Goal: Task Accomplishment & Management: Use online tool/utility

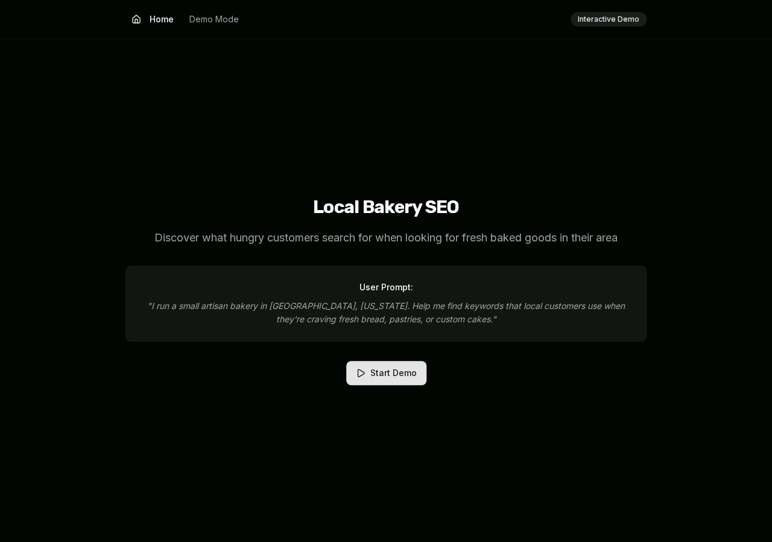
click at [373, 376] on button "Start Demo" at bounding box center [386, 373] width 80 height 24
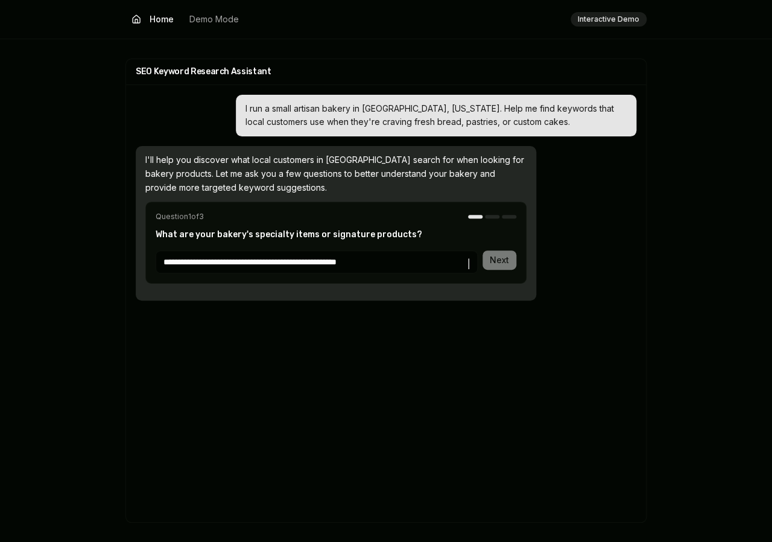
type input "**********"
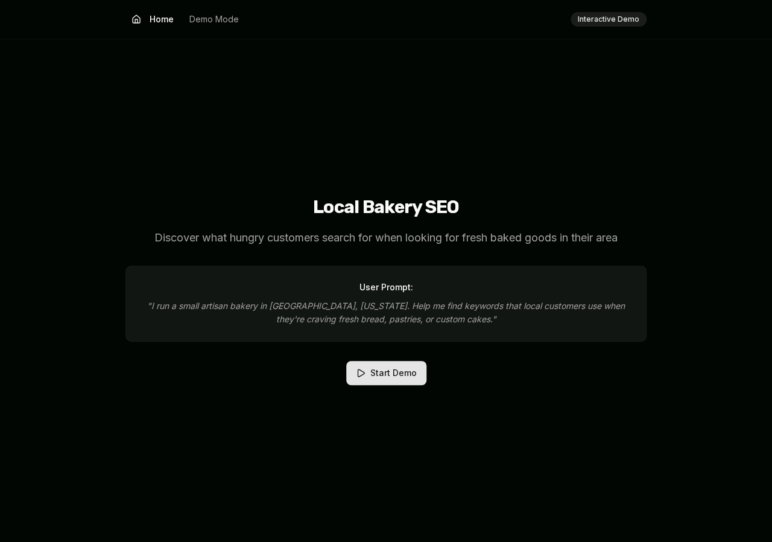
click at [376, 375] on button "Start Demo" at bounding box center [386, 373] width 80 height 24
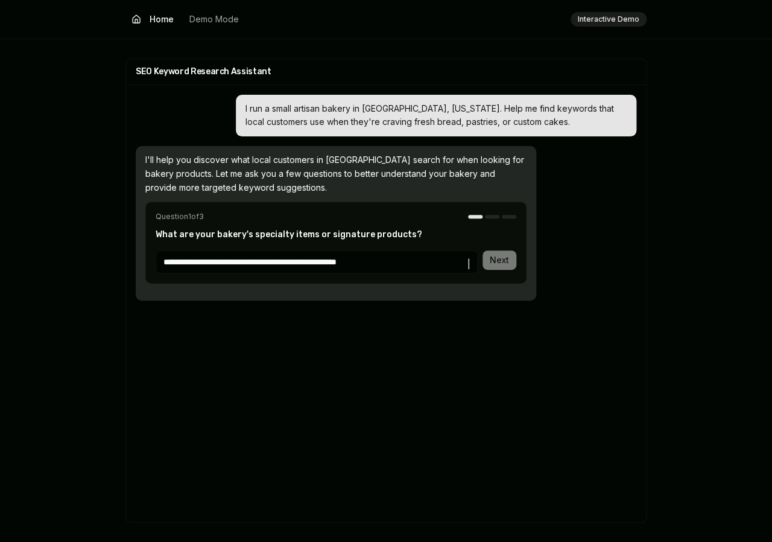
type input "**********"
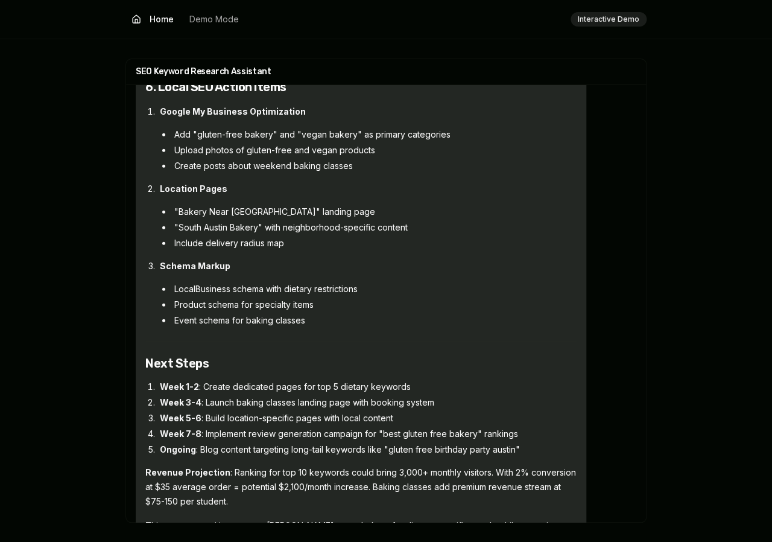
scroll to position [4093, 0]
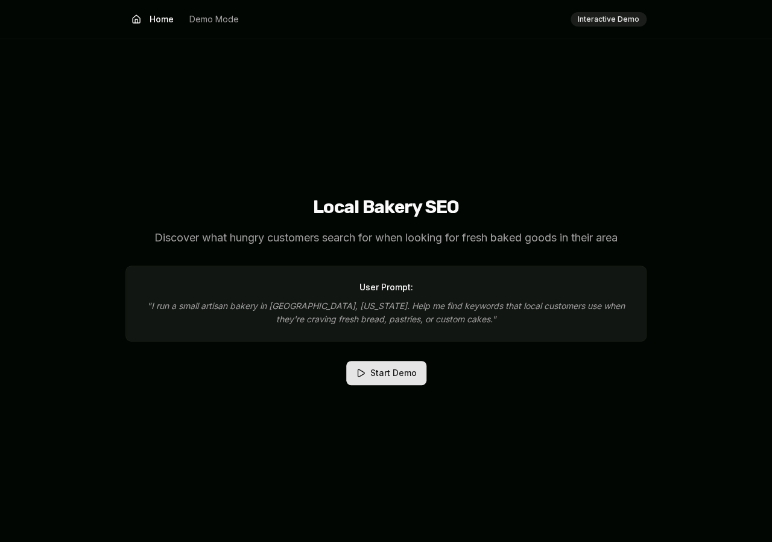
click at [386, 369] on button "Start Demo" at bounding box center [386, 373] width 80 height 24
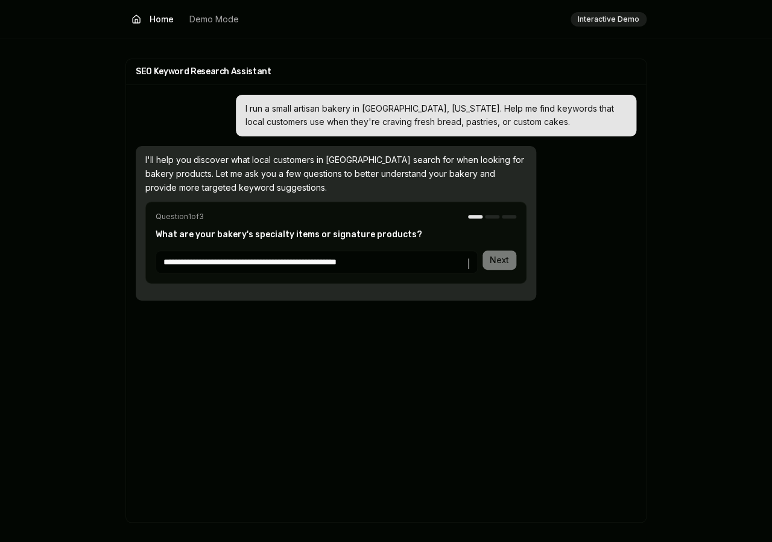
type input "**********"
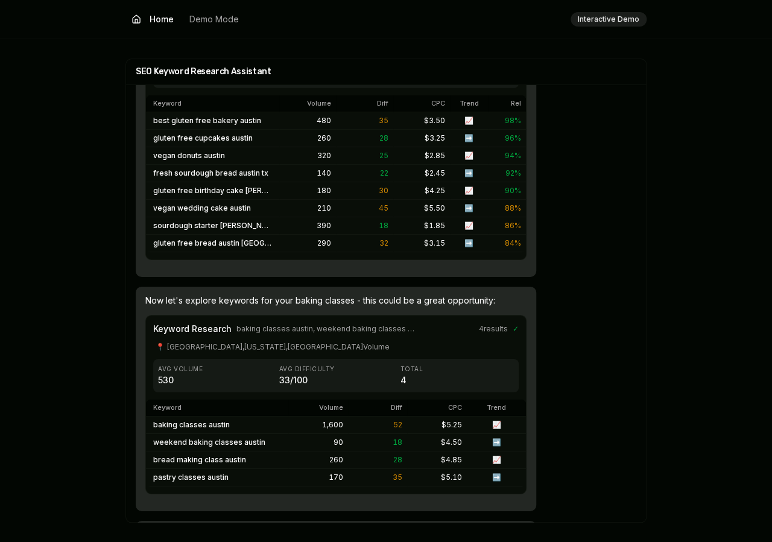
scroll to position [1122, 0]
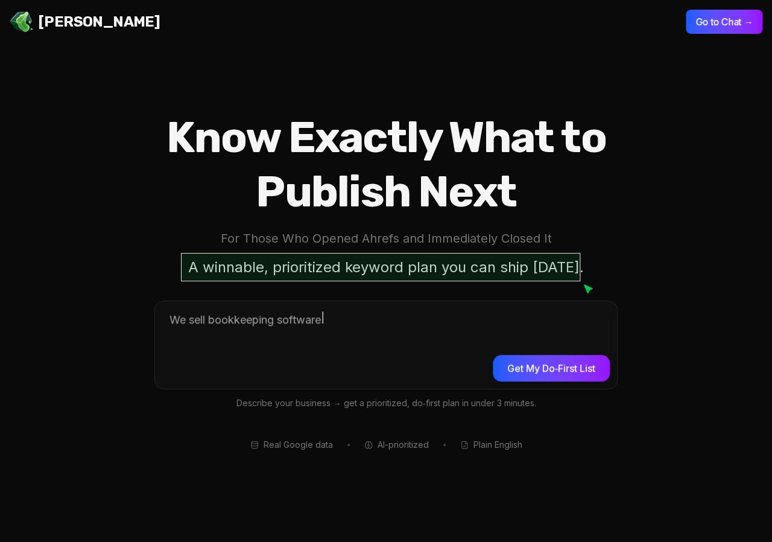
click at [723, 36] on header "Jello SEO Jello SEO Go to Chat →" at bounding box center [386, 21] width 772 height 43
click at [716, 25] on button "Go to Chat →" at bounding box center [724, 22] width 77 height 24
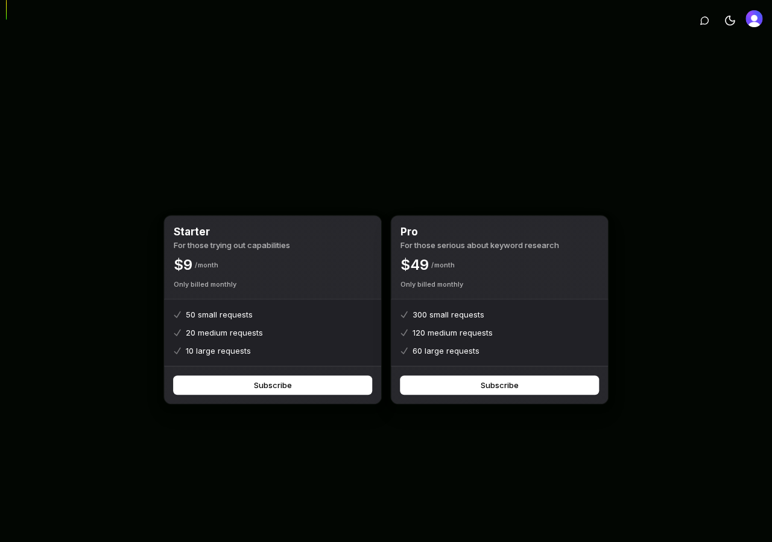
click at [754, 16] on img "Open user button" at bounding box center [754, 18] width 17 height 17
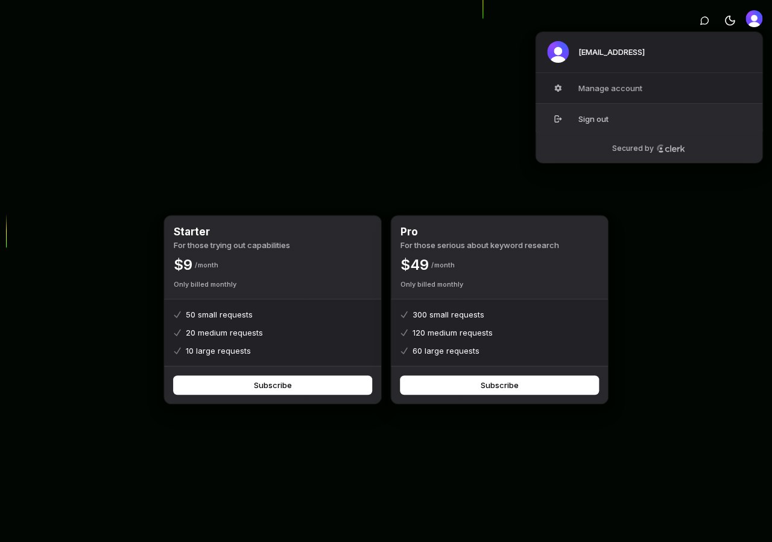
click at [607, 121] on button "Sign out" at bounding box center [649, 118] width 228 height 31
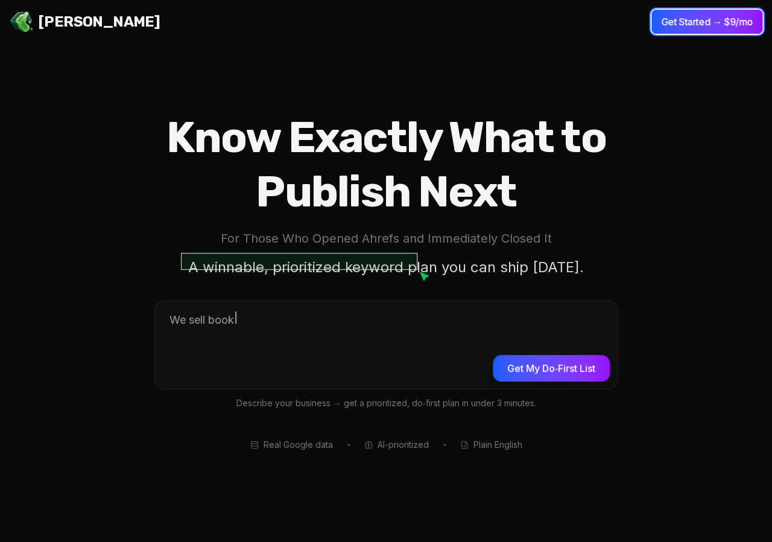
click at [734, 27] on button "Get Started → $9/mo" at bounding box center [707, 22] width 111 height 24
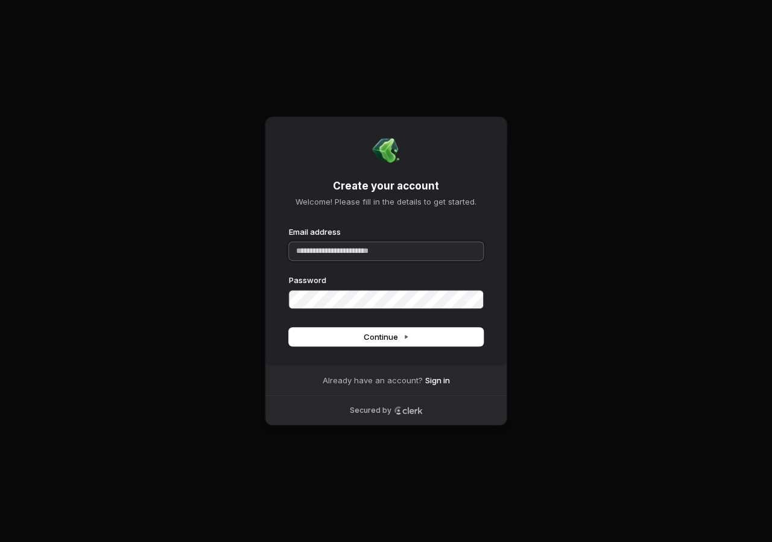
click at [347, 258] on input "Email address" at bounding box center [386, 251] width 194 height 18
click at [434, 386] on div "Already have an account? Sign in" at bounding box center [386, 380] width 166 height 30
click at [434, 384] on link "Sign in" at bounding box center [437, 380] width 25 height 11
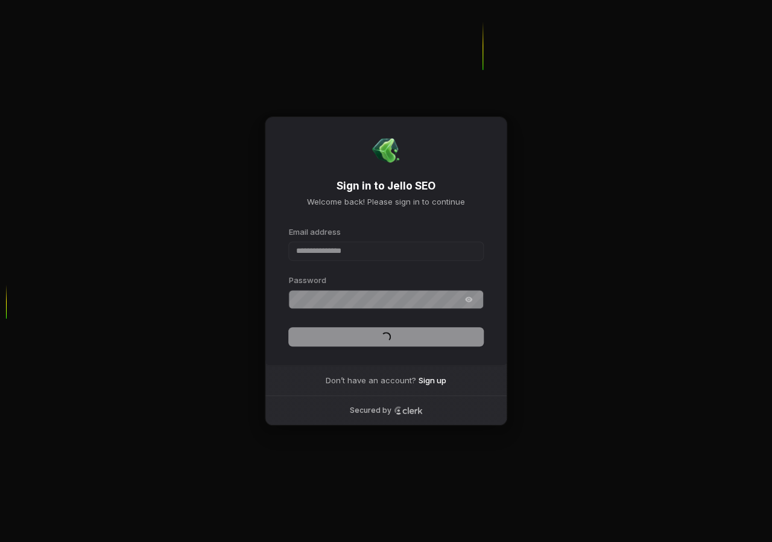
type input "**********"
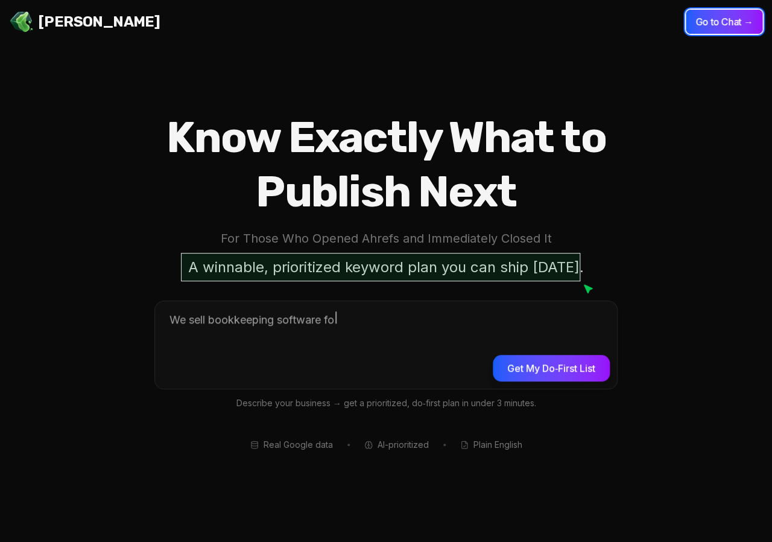
click at [697, 13] on button "Go to Chat →" at bounding box center [724, 22] width 77 height 24
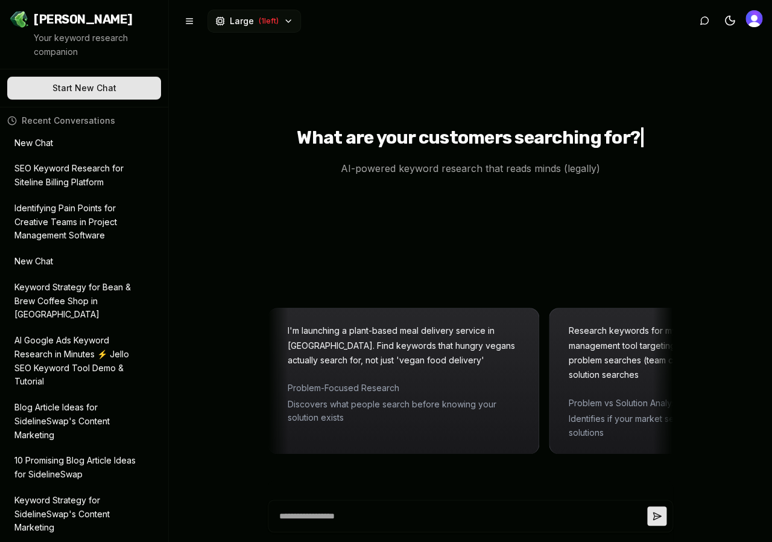
click at [270, 25] on span "( 1 left)" at bounding box center [269, 21] width 20 height 10
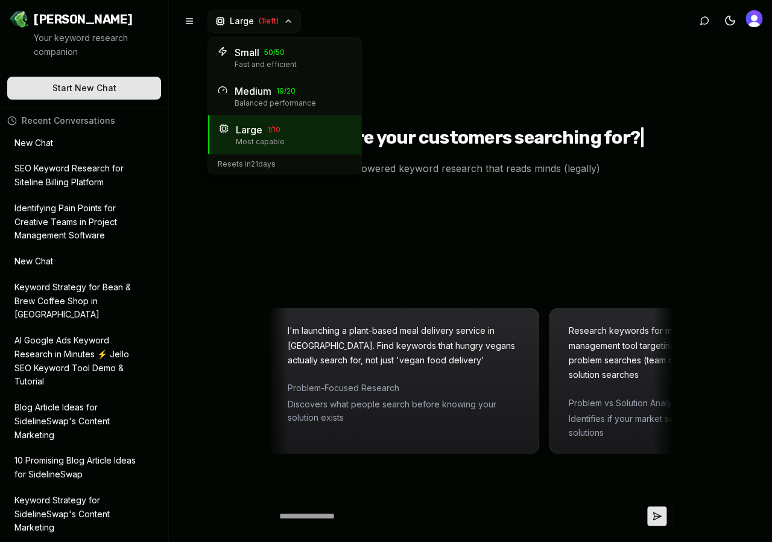
click at [265, 91] on span "Medium" at bounding box center [253, 91] width 37 height 14
type textarea "*"
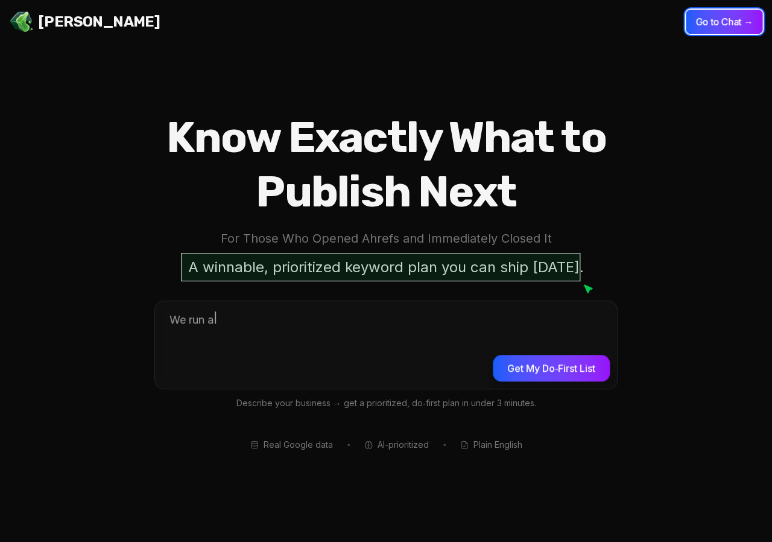
click at [734, 14] on button "Go to Chat →" at bounding box center [724, 22] width 77 height 24
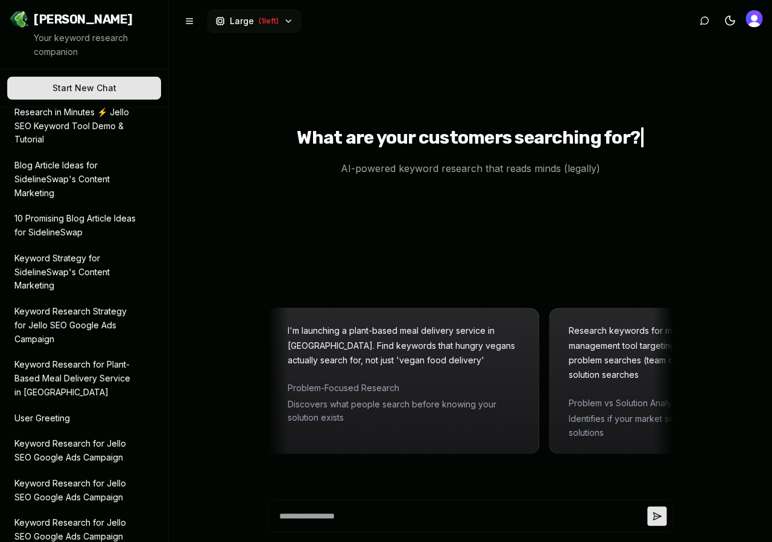
scroll to position [370, 0]
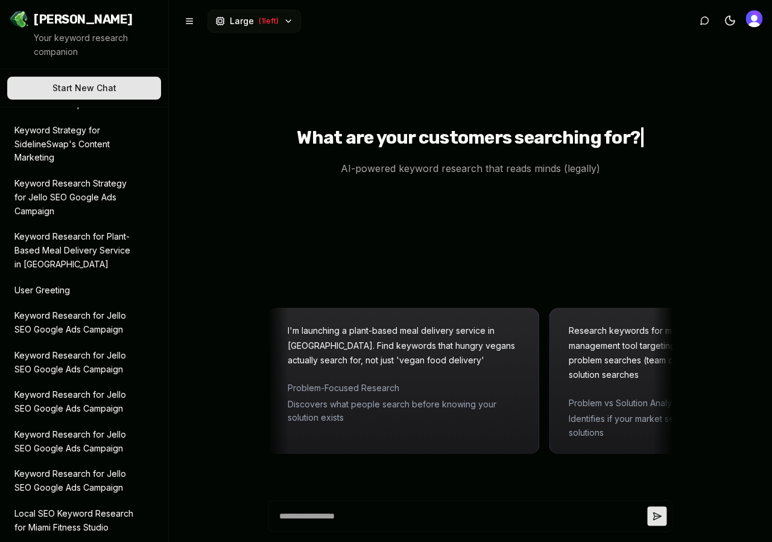
click at [71, 393] on p "Keyword Research for Jello SEO Google Ads Campaign" at bounding box center [75, 402] width 122 height 28
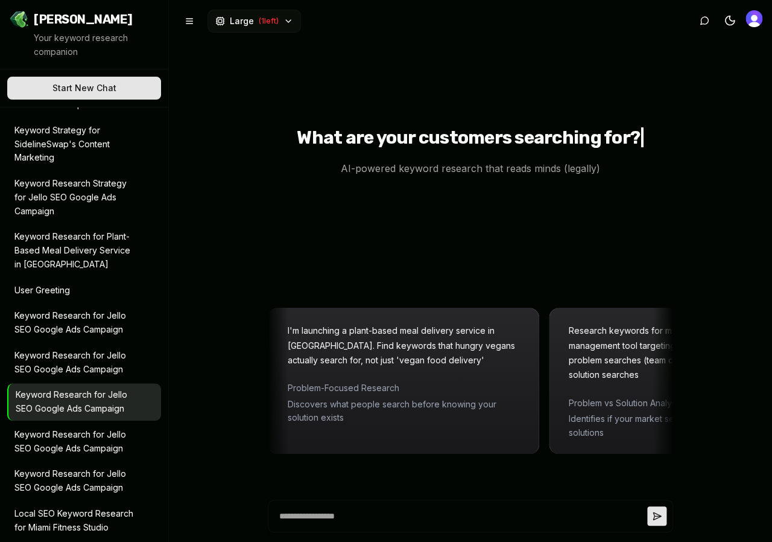
type textarea "*"
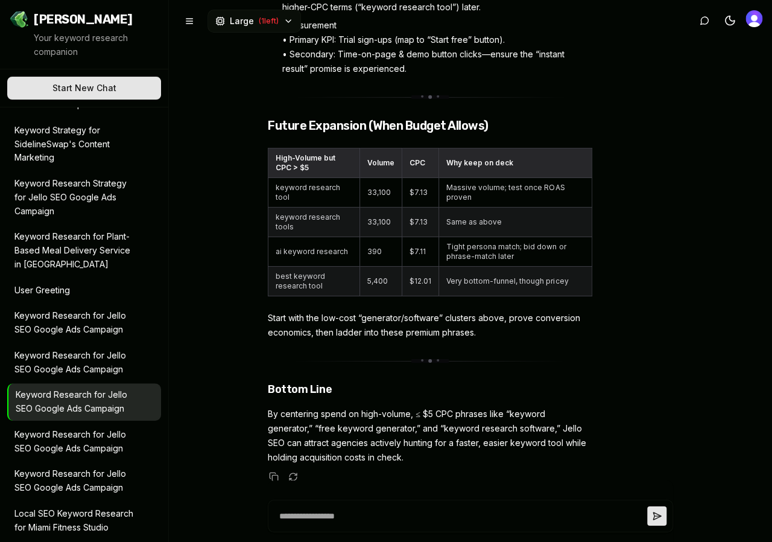
click at [75, 309] on p "Keyword Research for Jello SEO Google Ads Campaign" at bounding box center [75, 323] width 122 height 28
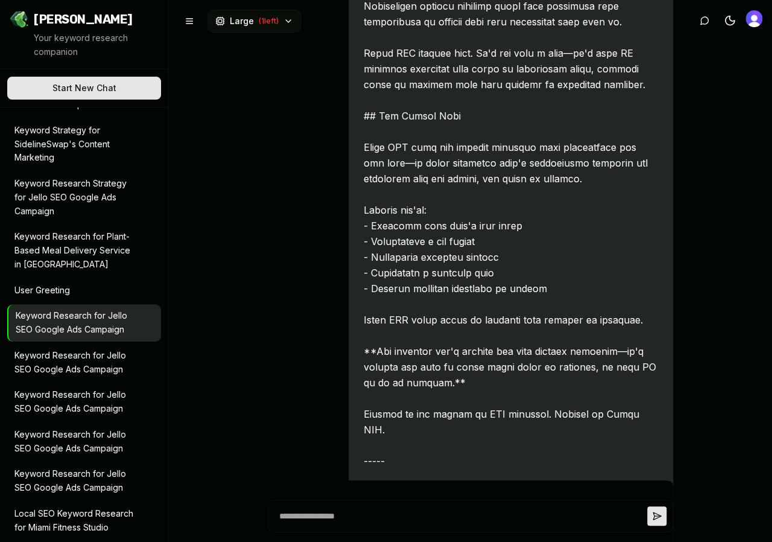
scroll to position [4530, 0]
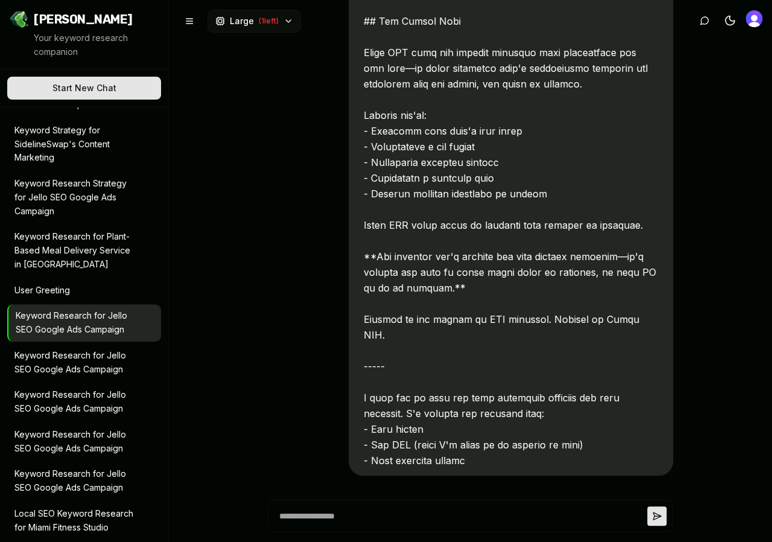
click at [30, 355] on p "Keyword Research for Jello SEO Google Ads Campaign" at bounding box center [75, 363] width 122 height 28
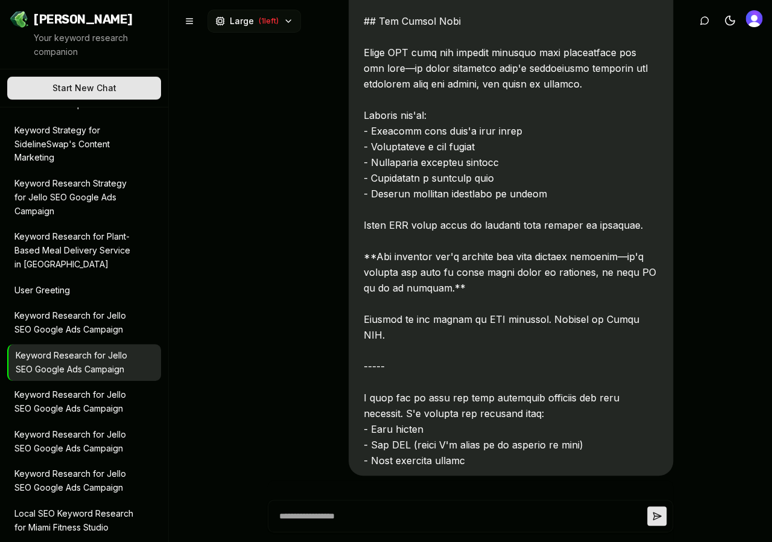
click at [43, 388] on p "Keyword Research for Jello SEO Google Ads Campaign" at bounding box center [75, 402] width 122 height 28
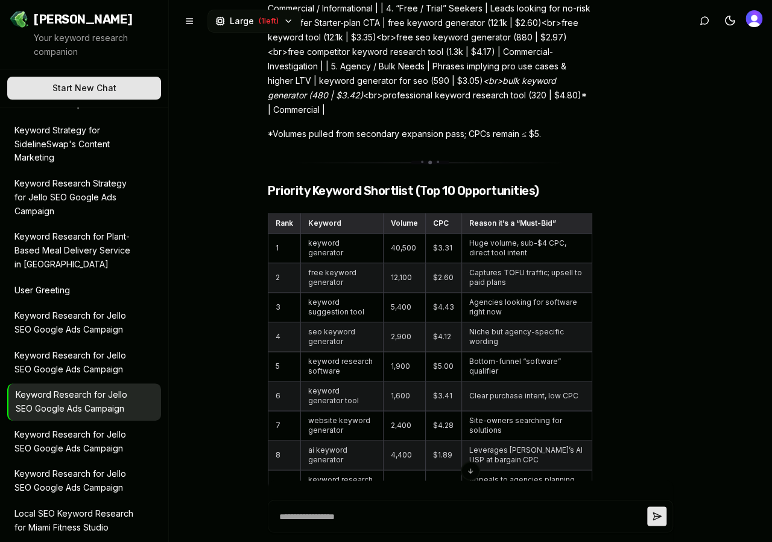
scroll to position [6536, 0]
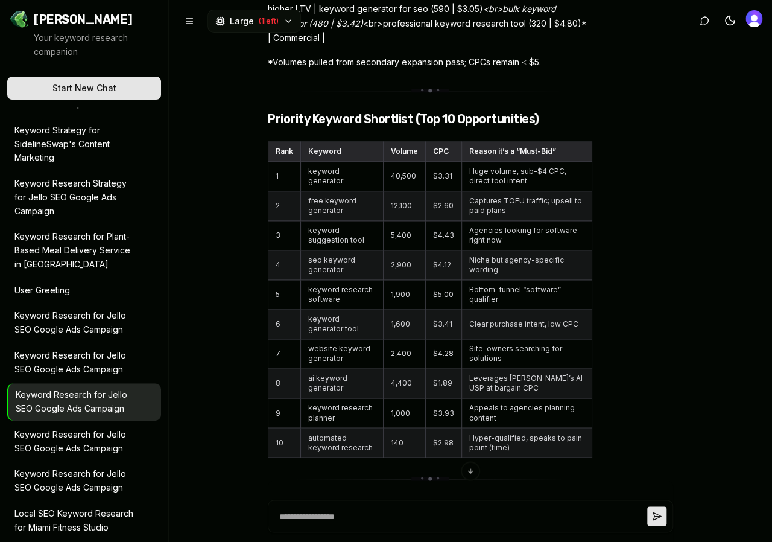
click at [339, 162] on td "keyword generator" at bounding box center [342, 177] width 83 height 30
click at [61, 363] on button "Keyword Research for Jello SEO Google Ads Campaign" at bounding box center [84, 362] width 154 height 37
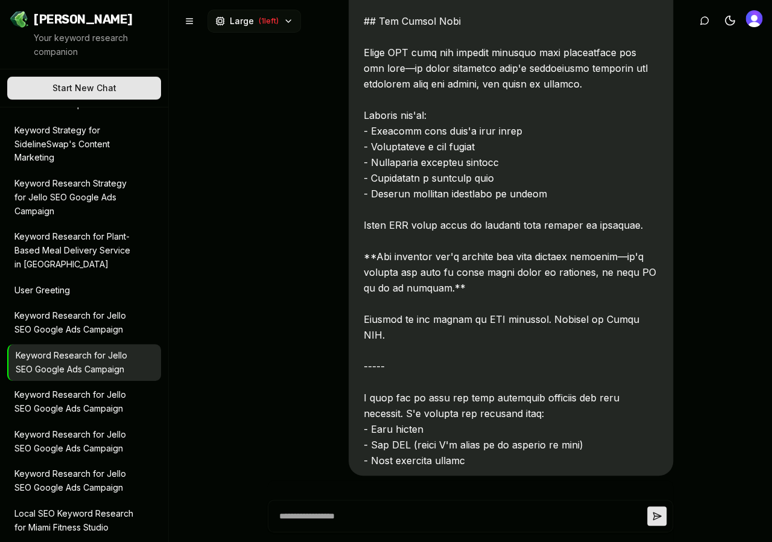
click at [60, 388] on p "Keyword Research for Jello SEO Google Ads Campaign" at bounding box center [75, 402] width 122 height 28
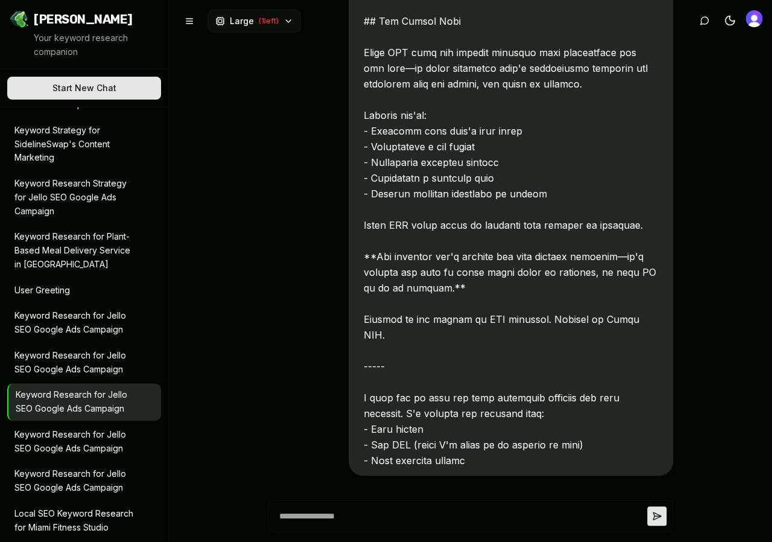
scroll to position [7365, 0]
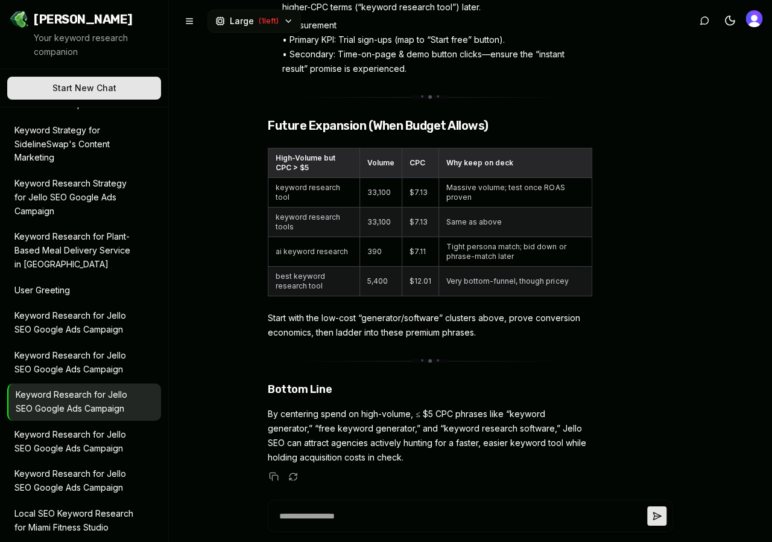
click at [59, 428] on p "Keyword Research for Jello SEO Google Ads Campaign" at bounding box center [75, 442] width 122 height 28
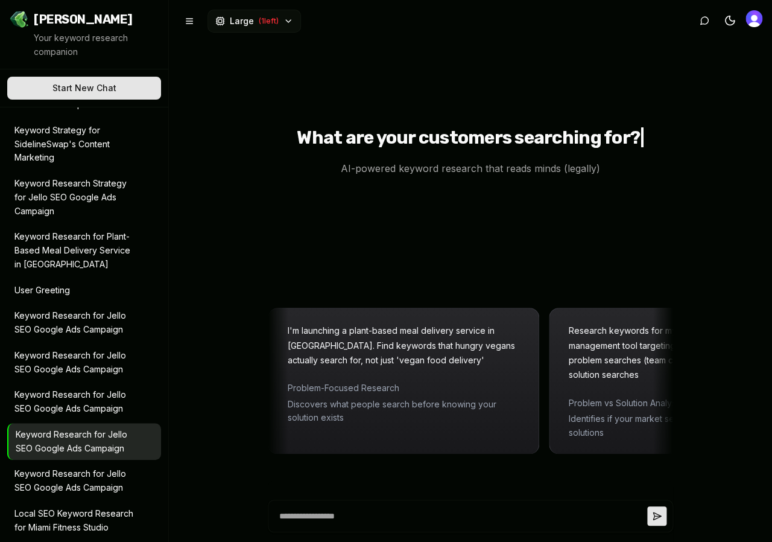
scroll to position [0, 0]
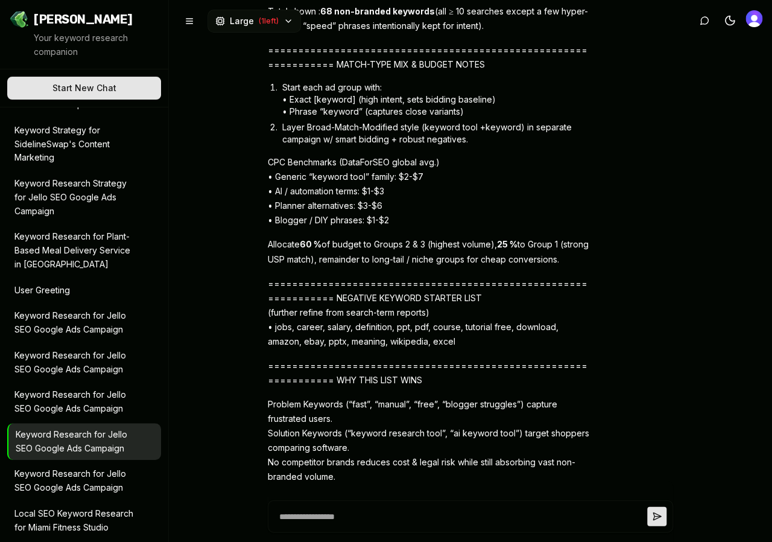
click at [59, 389] on p "Keyword Research for Jello SEO Google Ads Campaign" at bounding box center [75, 402] width 122 height 28
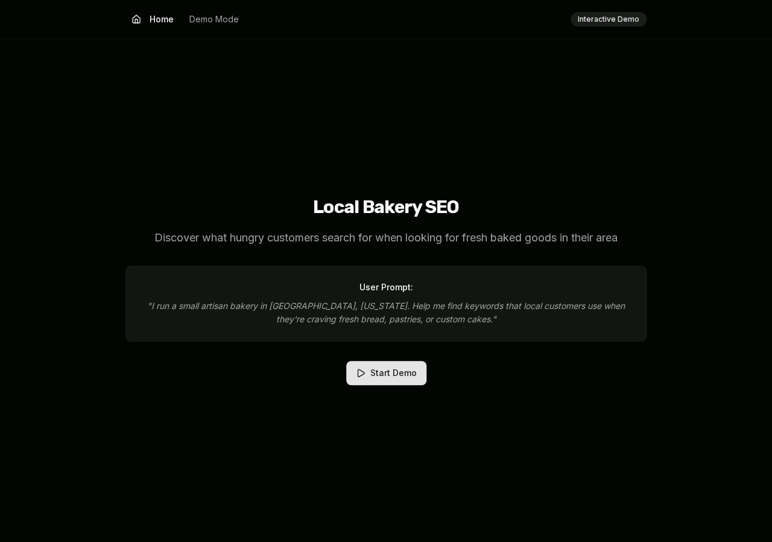
click at [383, 371] on button "Start Demo" at bounding box center [386, 373] width 80 height 24
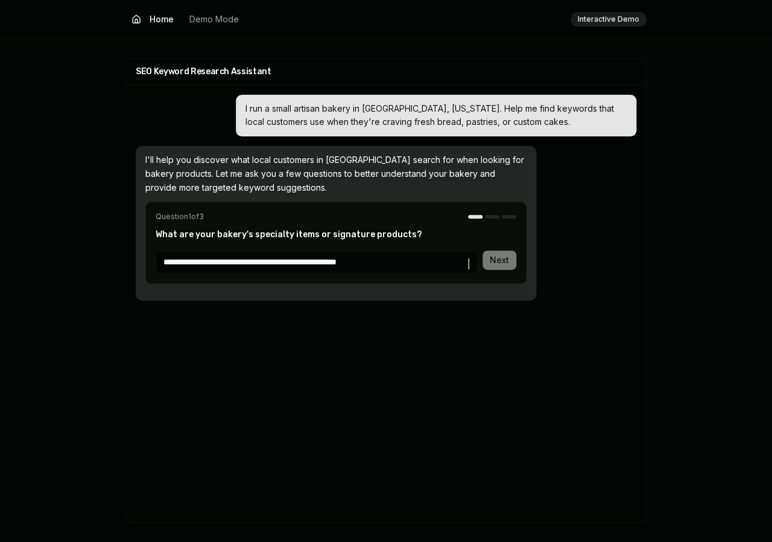
type input "**********"
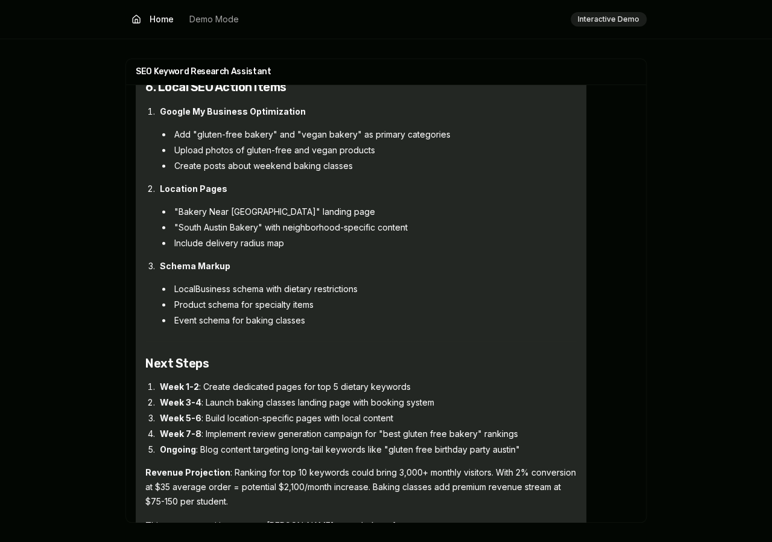
scroll to position [4093, 0]
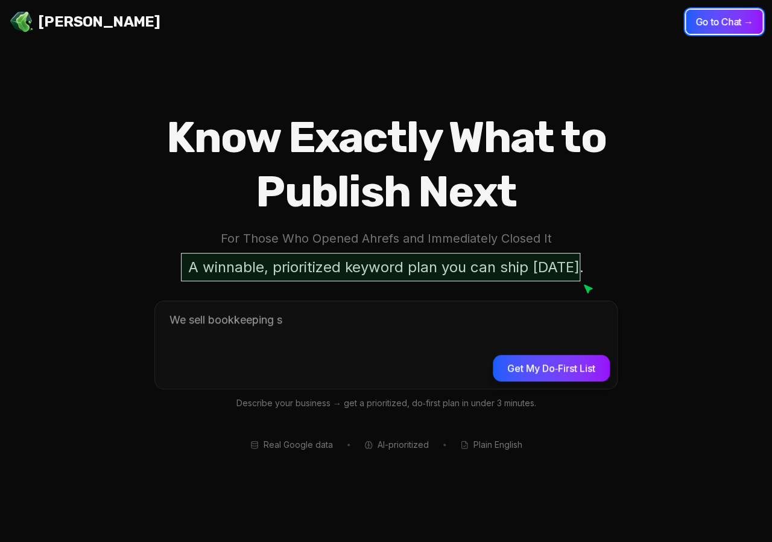
click at [735, 28] on button "Go to Chat →" at bounding box center [724, 22] width 77 height 24
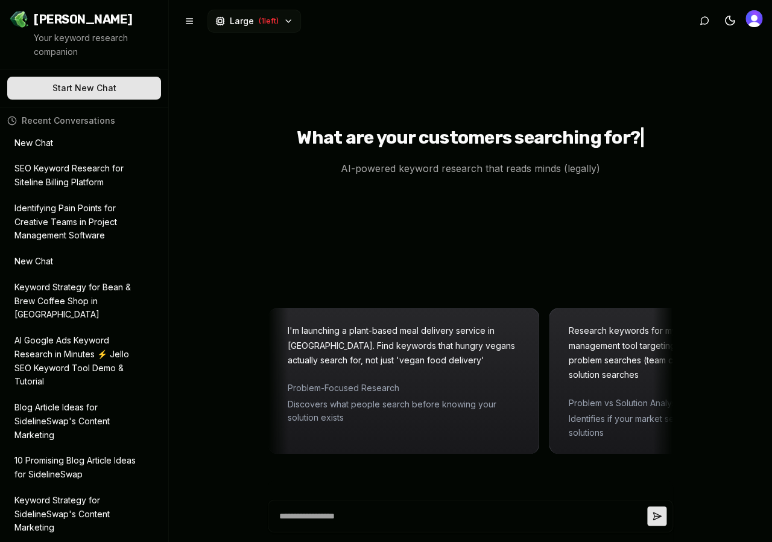
click at [338, 513] on textarea at bounding box center [461, 515] width 373 height 31
type textarea "**********"
type textarea "*"
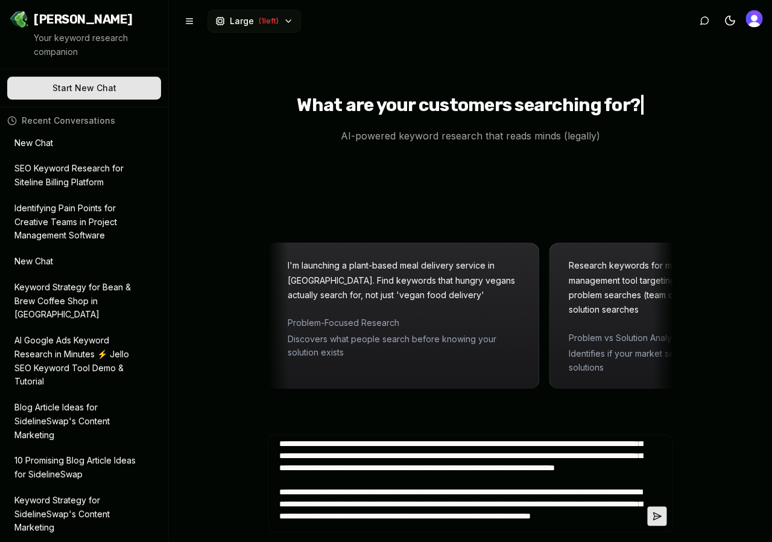
type textarea "**********"
type textarea "*"
type textarea "**********"
type textarea "*"
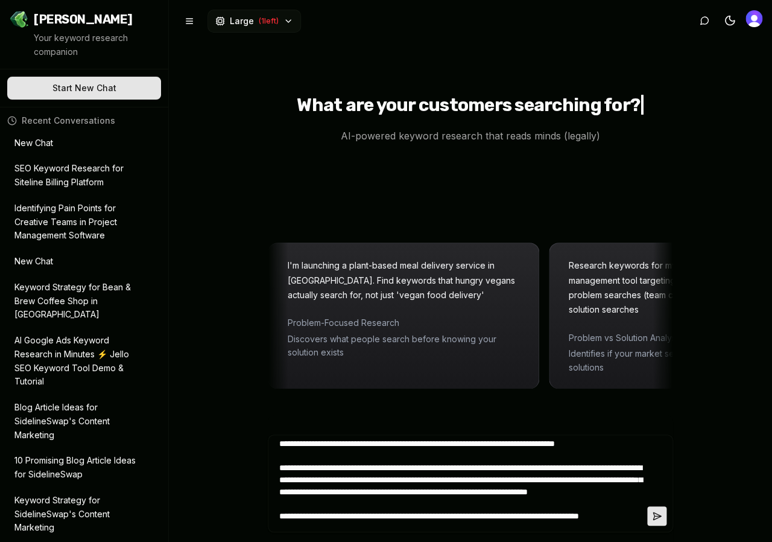
scroll to position [69, 0]
type textarea "*"
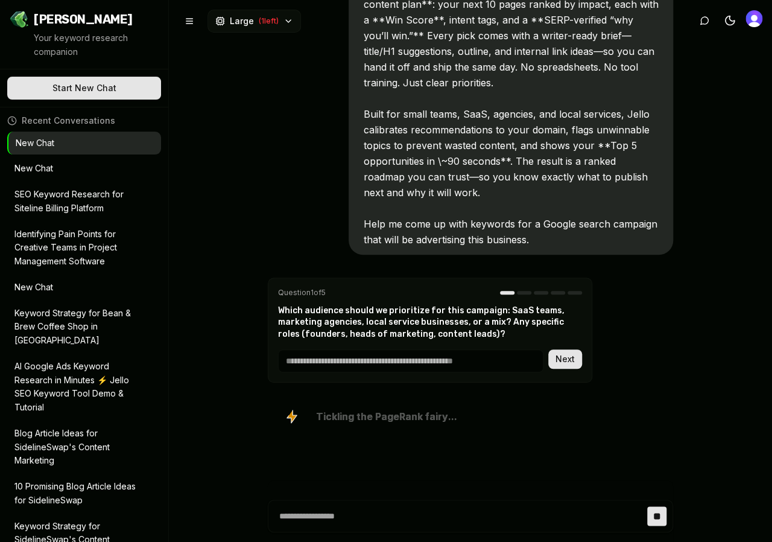
scroll to position [45, 0]
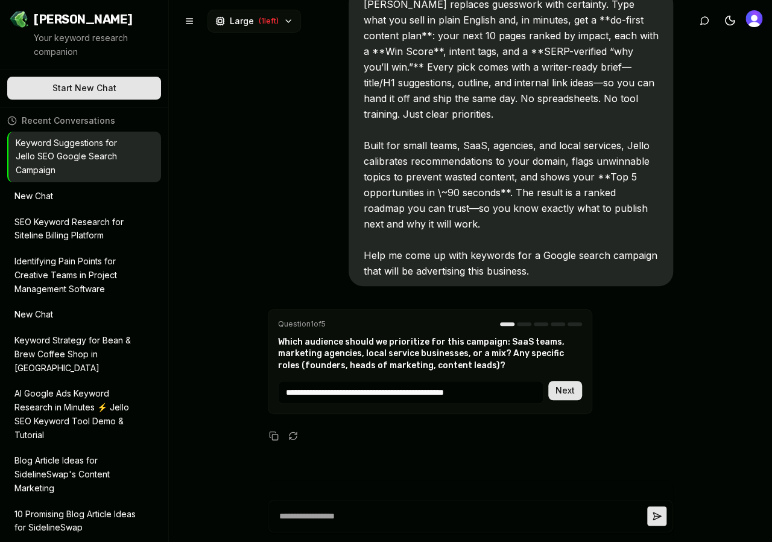
type input "**********"
click at [548, 381] on button "Next" at bounding box center [565, 390] width 34 height 19
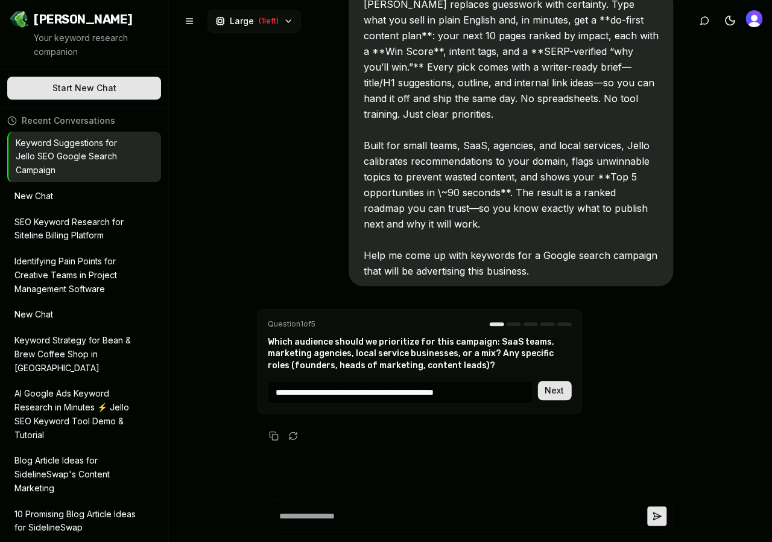
scroll to position [45, 0]
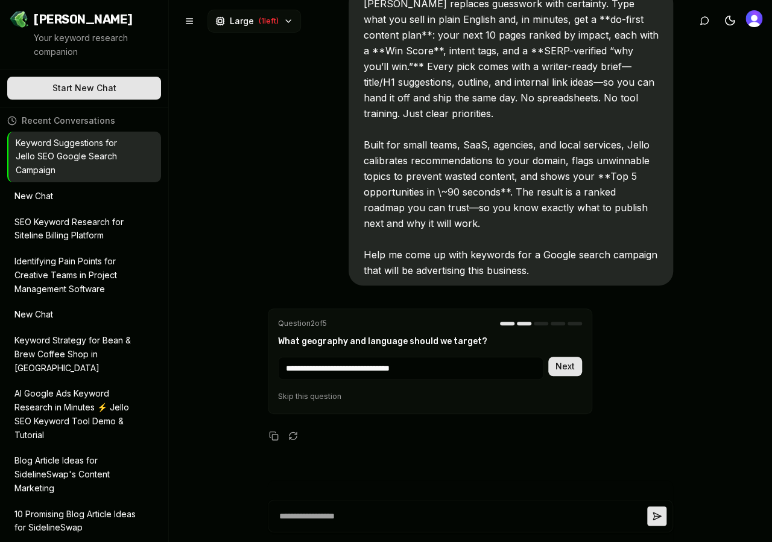
type input "**********"
click at [548, 357] on button "Next" at bounding box center [565, 366] width 34 height 19
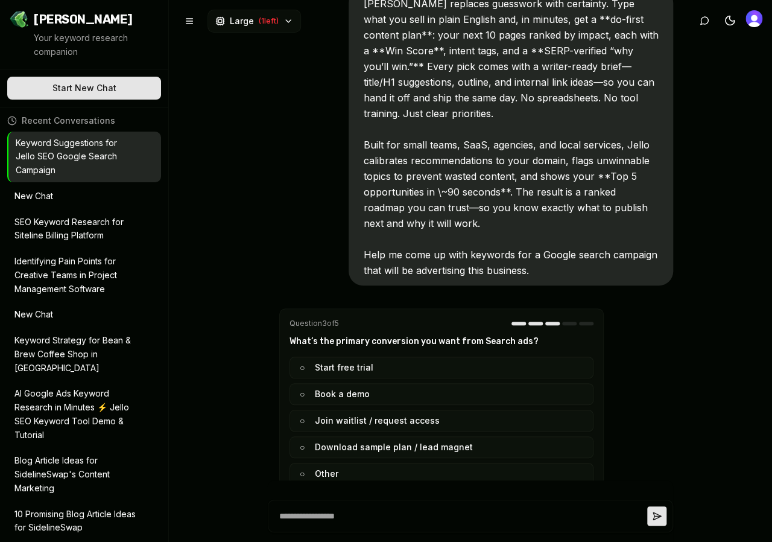
scroll to position [177, 0]
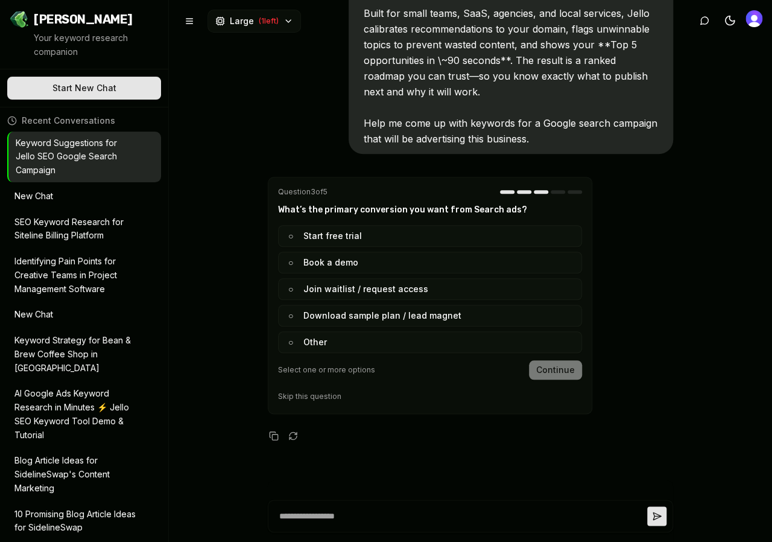
click at [364, 338] on button "○ Other" at bounding box center [430, 342] width 304 height 22
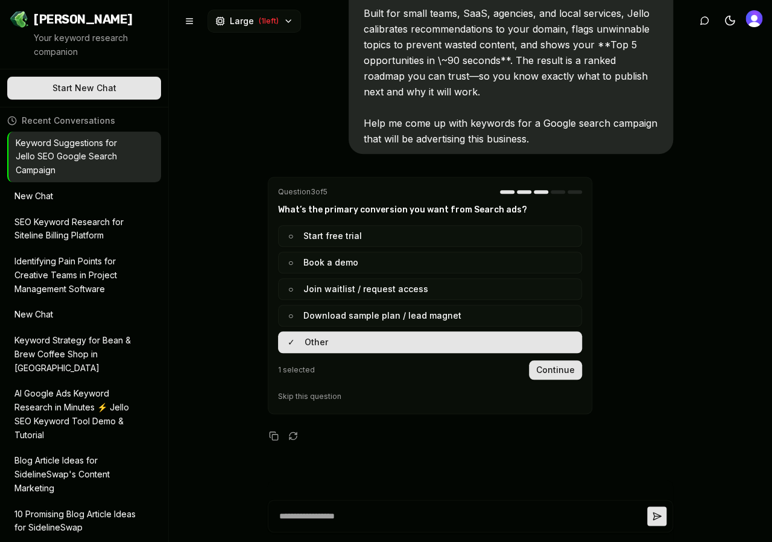
click at [559, 374] on button "Continue" at bounding box center [555, 369] width 53 height 19
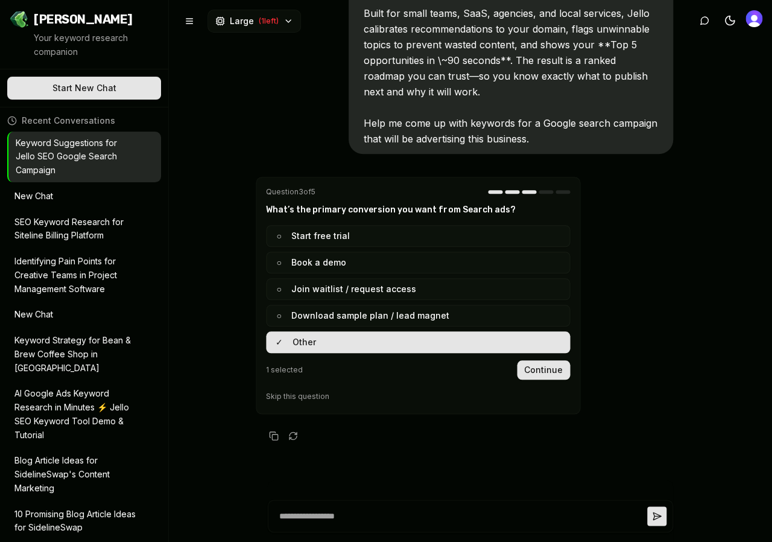
scroll to position [57, 0]
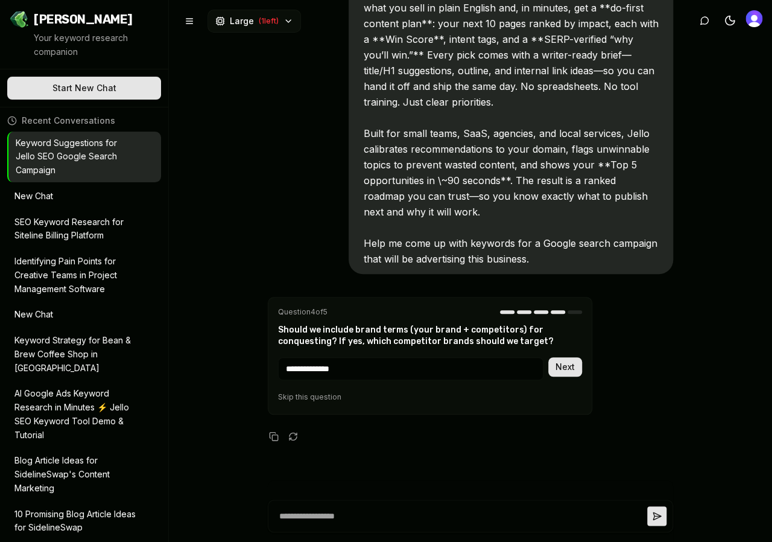
click at [367, 367] on input "**********" at bounding box center [410, 368] width 265 height 23
type input "**********"
click at [564, 368] on button "Next" at bounding box center [565, 366] width 34 height 19
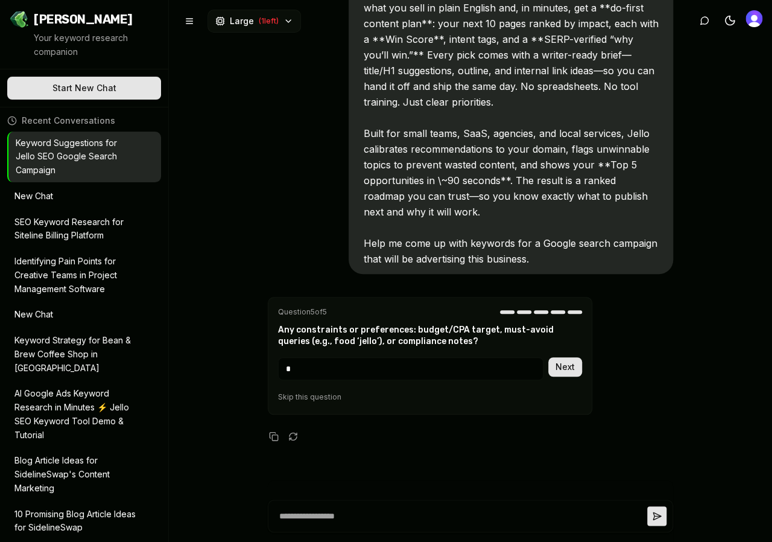
type input "**"
click button "Next" at bounding box center [565, 366] width 34 height 19
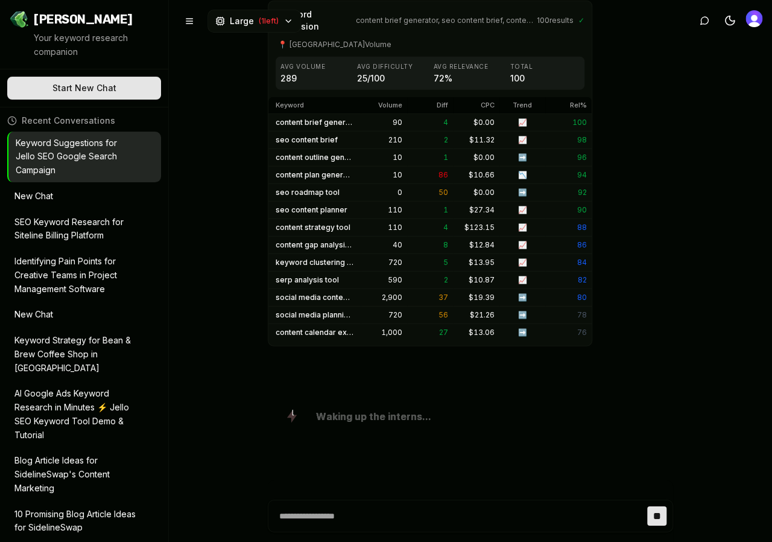
scroll to position [1293, 0]
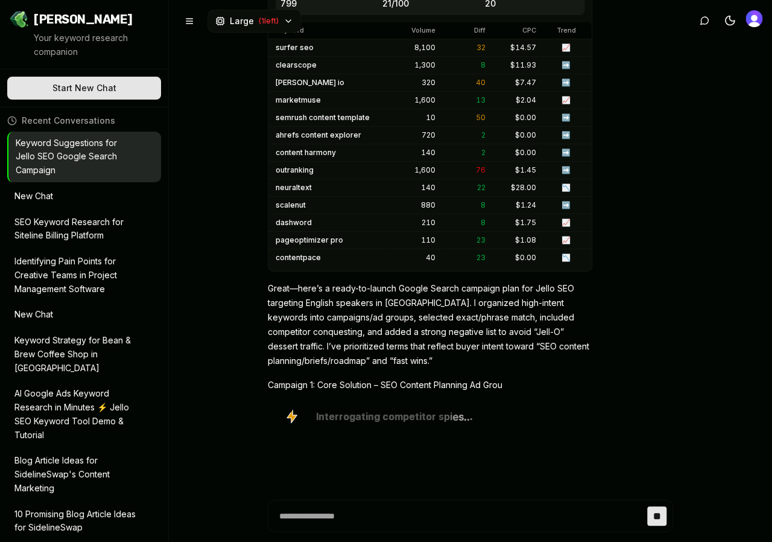
type textarea "*"
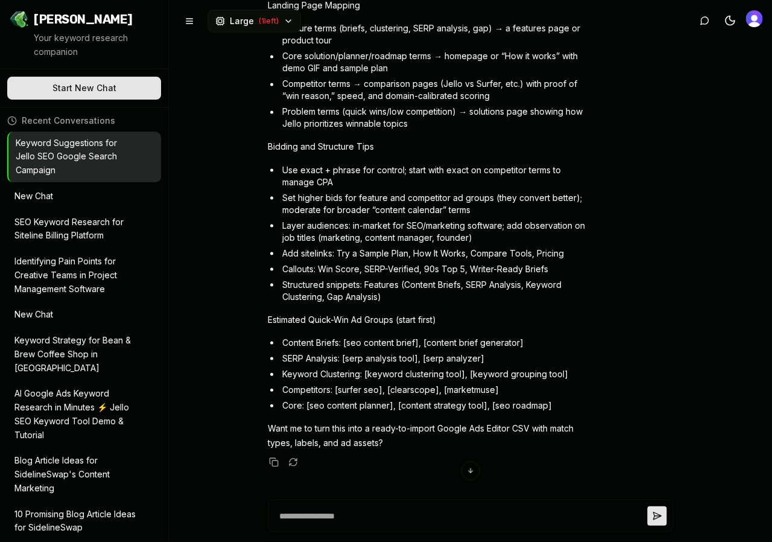
scroll to position [5258, 0]
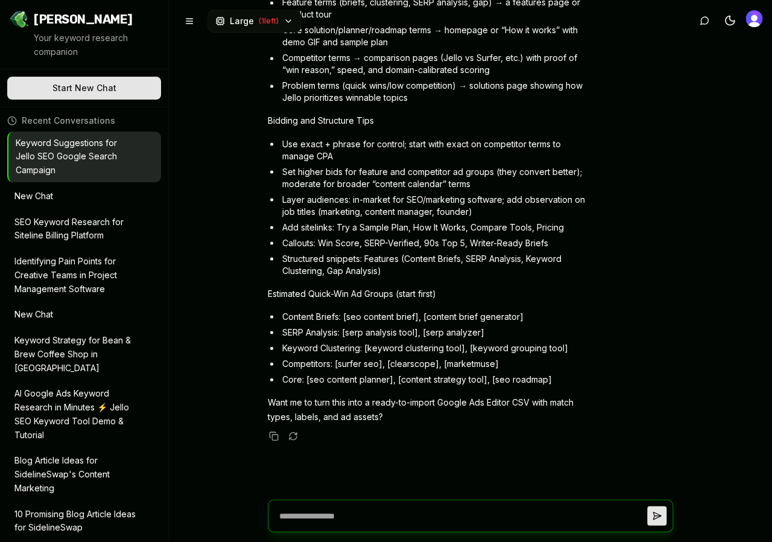
click at [307, 515] on textarea at bounding box center [461, 515] width 373 height 31
paste textarea "**********"
type textarea "**********"
type textarea "*"
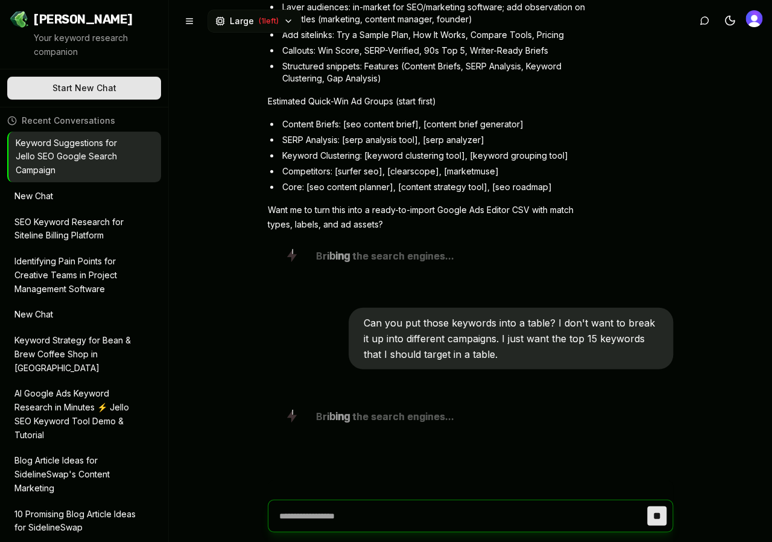
scroll to position [5415, 0]
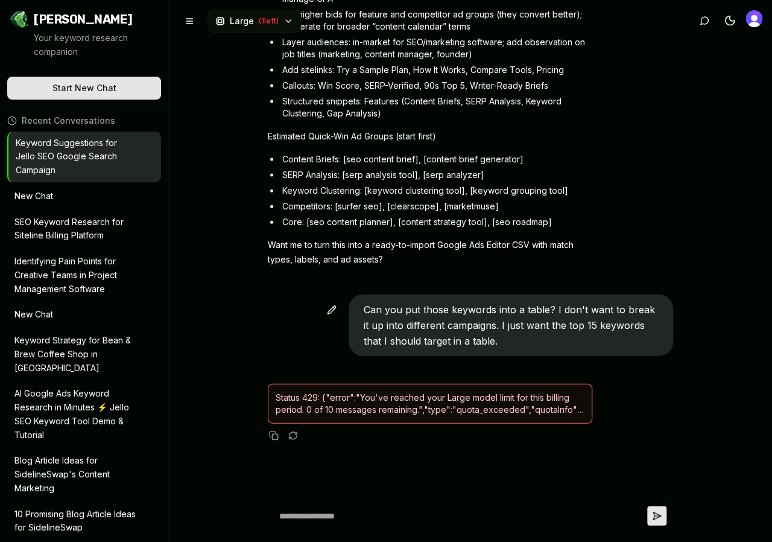
click at [456, 326] on span "Can you put those keywords into a table? I don't want to break it up into diffe…" at bounding box center [508, 324] width 291 height 43
click at [293, 19] on icon "button" at bounding box center [289, 21] width 10 height 10
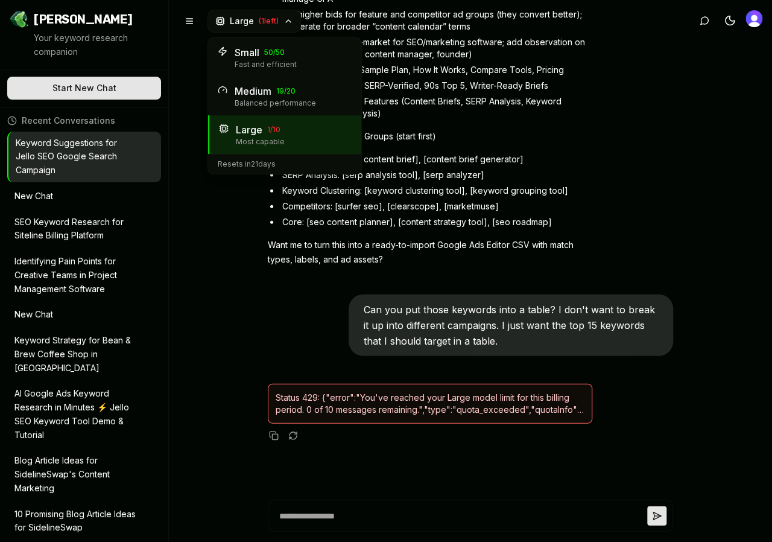
click at [268, 100] on div "Balanced performance" at bounding box center [293, 103] width 117 height 10
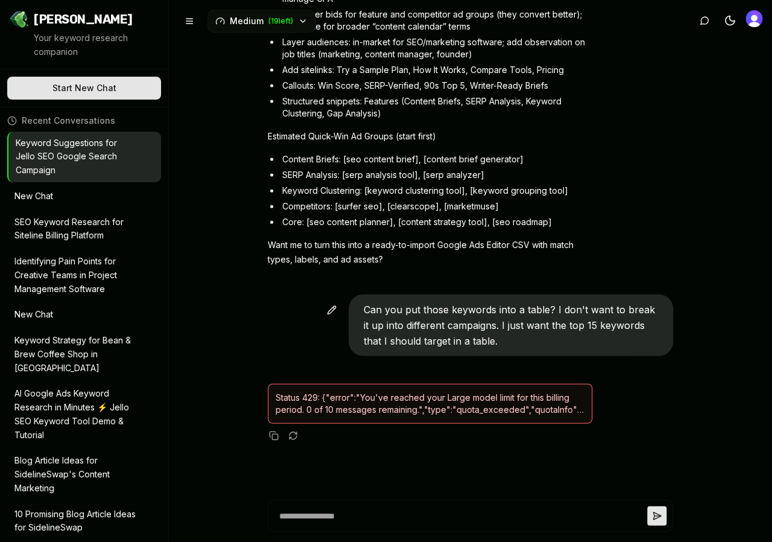
click at [337, 307] on icon "button" at bounding box center [332, 310] width 10 height 10
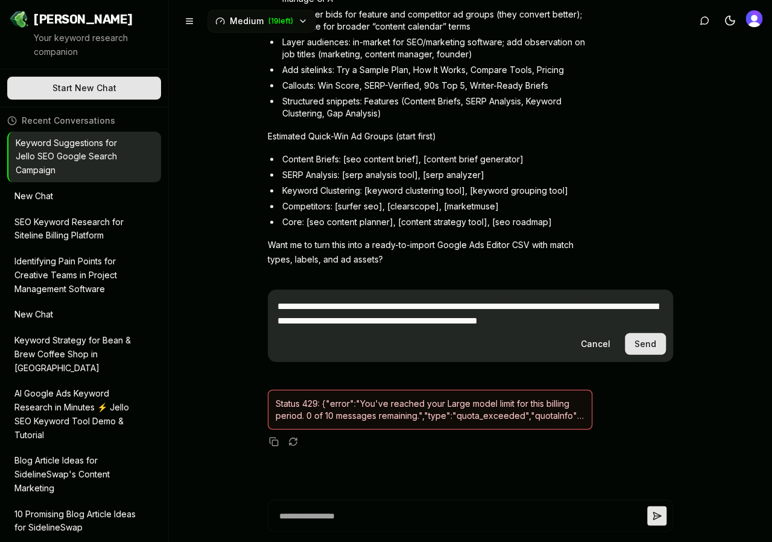
scroll to position [5421, 0]
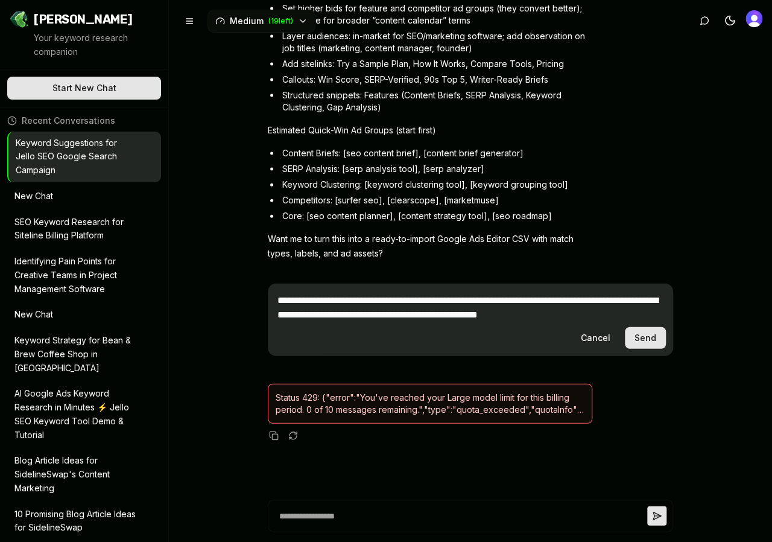
click at [653, 342] on button "Send" at bounding box center [645, 338] width 41 height 22
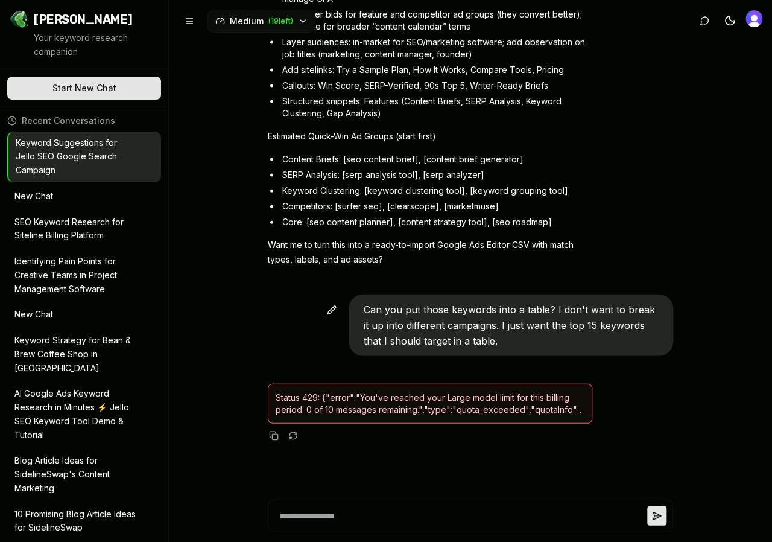
scroll to position [5415, 0]
click at [579, 329] on span "Can you put those keywords into a table? I don't want to break it up into diffe…" at bounding box center [508, 324] width 291 height 43
click at [562, 326] on span "Can you put those keywords into a table? I don't want to break it up into diffe…" at bounding box center [508, 324] width 291 height 43
click at [558, 326] on span "Can you put those keywords into a table? I don't want to break it up into diffe…" at bounding box center [508, 324] width 291 height 43
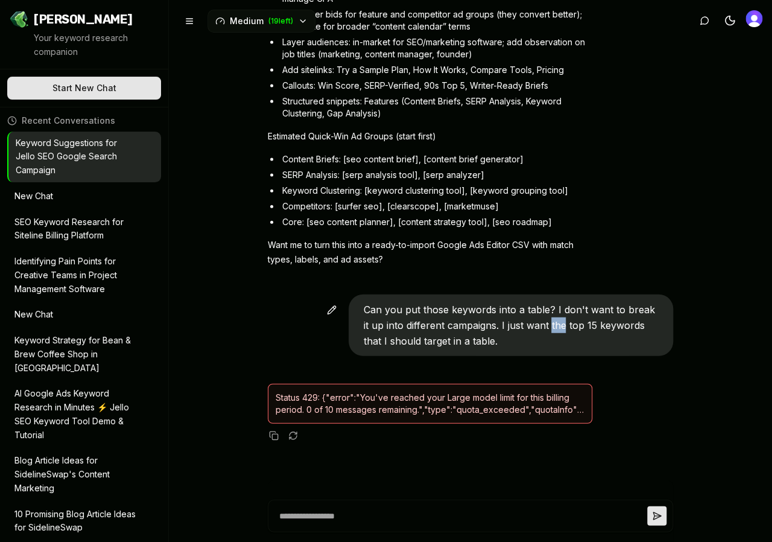
click at [558, 326] on span "Can you put those keywords into a table? I don't want to break it up into diffe…" at bounding box center [508, 324] width 291 height 43
click at [335, 311] on icon "button" at bounding box center [332, 310] width 10 height 10
type textarea "*"
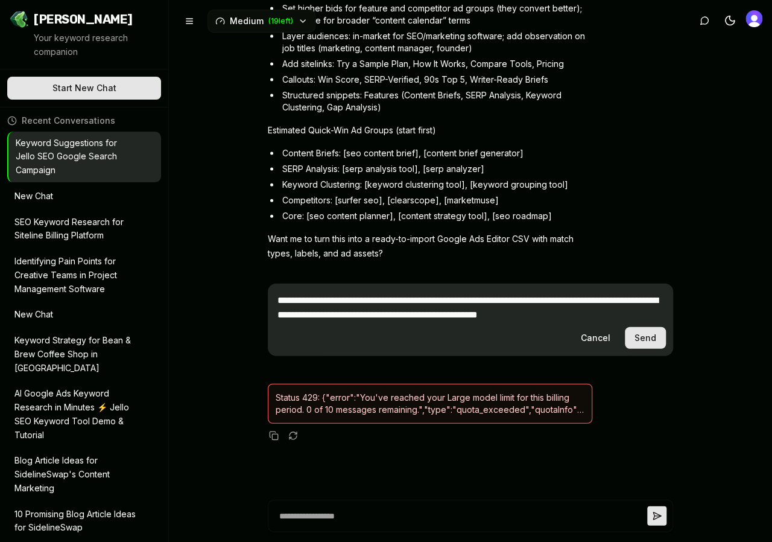
click at [648, 335] on button "Send" at bounding box center [645, 338] width 41 height 22
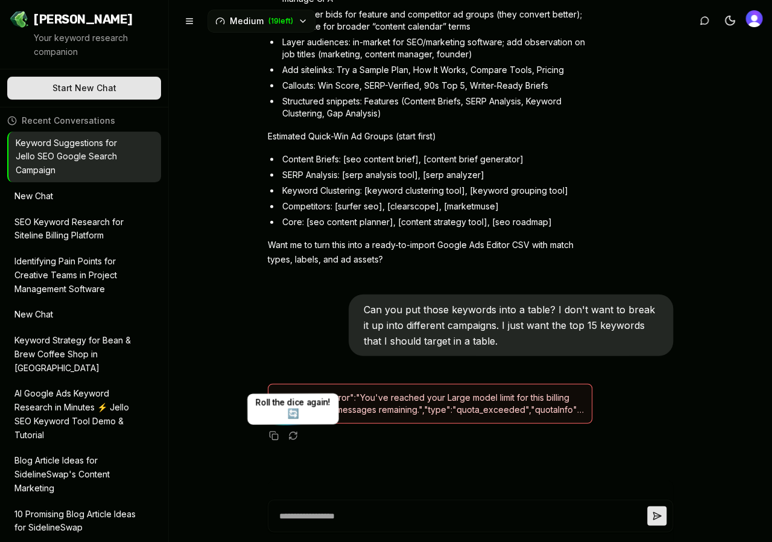
click at [294, 437] on icon "button" at bounding box center [293, 436] width 10 height 10
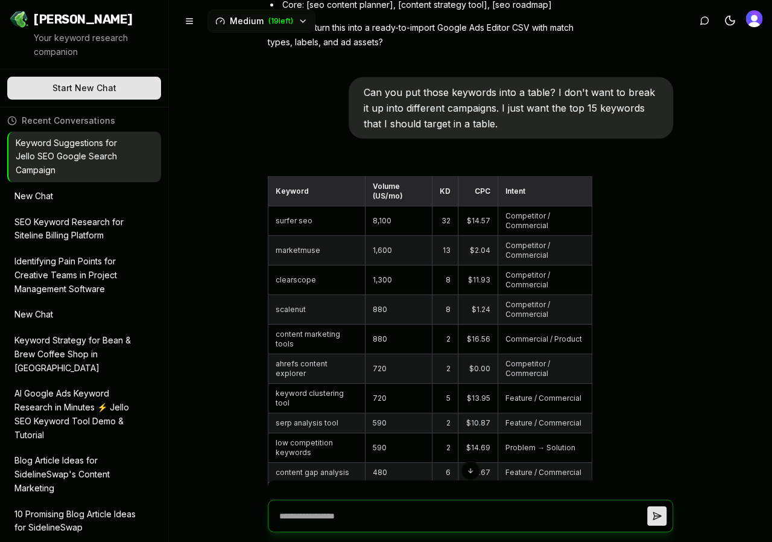
scroll to position [5633, 0]
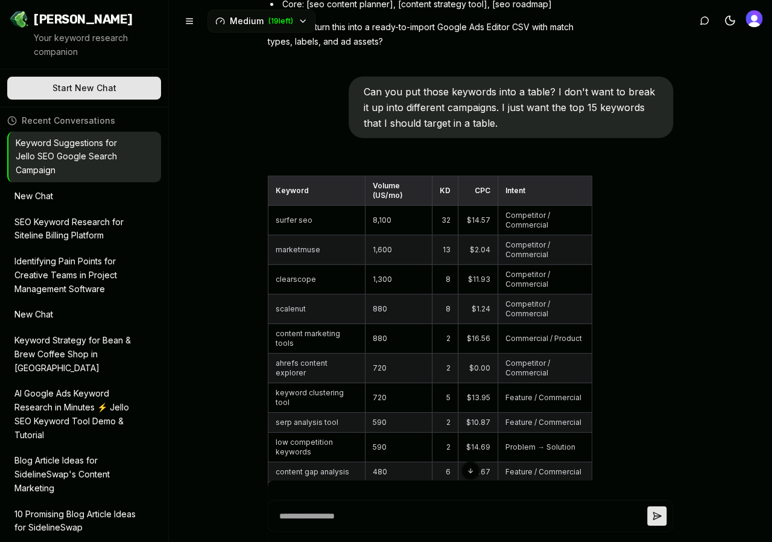
drag, startPoint x: 320, startPoint y: 215, endPoint x: 265, endPoint y: 217, distance: 54.3
click at [268, 217] on div "Keyword Volume (US/mo) KD CPC Intent surfer seo 8,100 32 $14.57 Competitor / Co…" at bounding box center [430, 388] width 325 height 425
click at [288, 233] on td "surfer seo" at bounding box center [316, 221] width 97 height 30
drag, startPoint x: 275, startPoint y: 221, endPoint x: 311, endPoint y: 221, distance: 36.8
click at [311, 221] on td "surfer seo" at bounding box center [316, 221] width 97 height 30
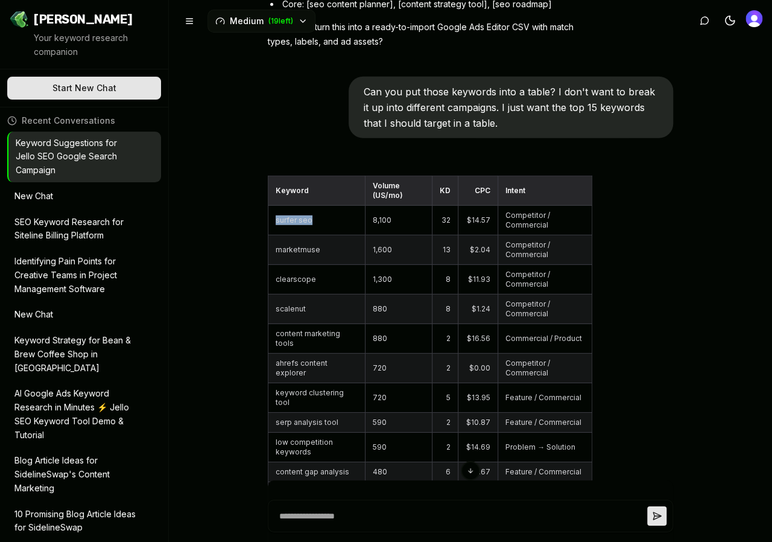
copy td "surfer seo"
click at [293, 251] on td "marketmuse" at bounding box center [316, 250] width 97 height 30
copy td "marketmuse"
click at [300, 281] on td "clearscope" at bounding box center [316, 280] width 97 height 30
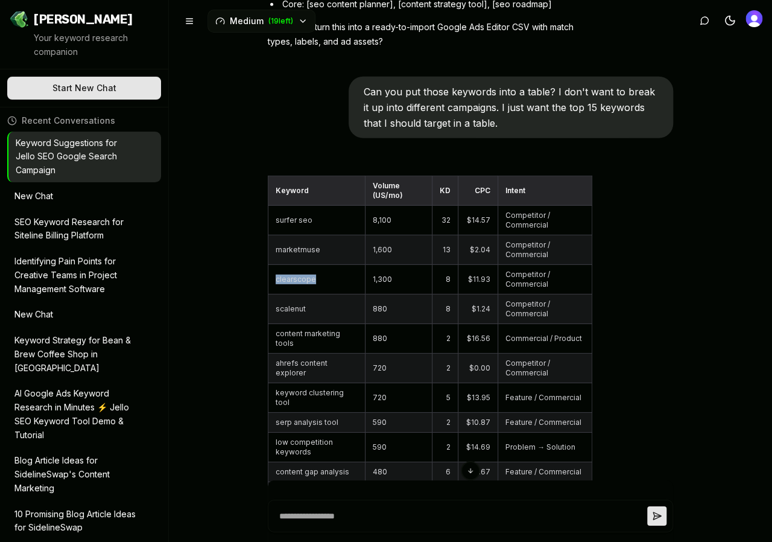
click at [300, 281] on td "clearscope" at bounding box center [316, 280] width 97 height 30
copy td "clearscope"
click at [283, 308] on td "scalenut" at bounding box center [316, 309] width 97 height 30
copy td "scalenut"
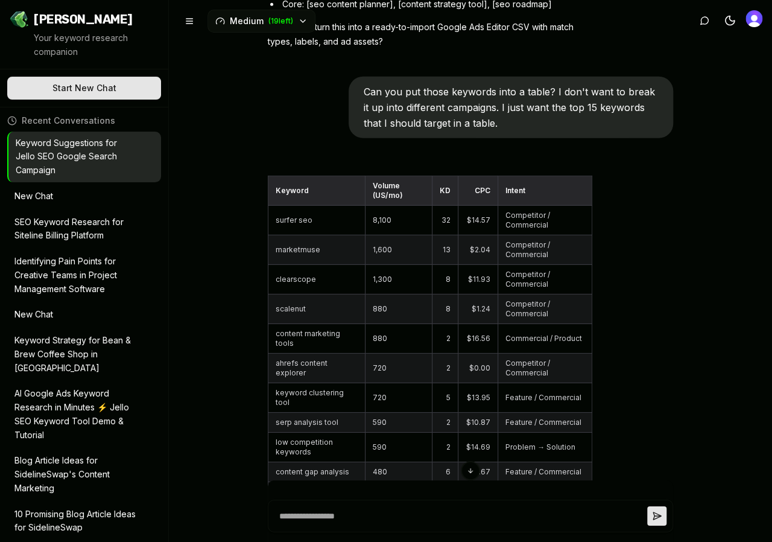
click at [293, 332] on td "content marketing tools" at bounding box center [316, 339] width 97 height 30
click at [301, 360] on td "ahrefs content explorer" at bounding box center [316, 369] width 97 height 30
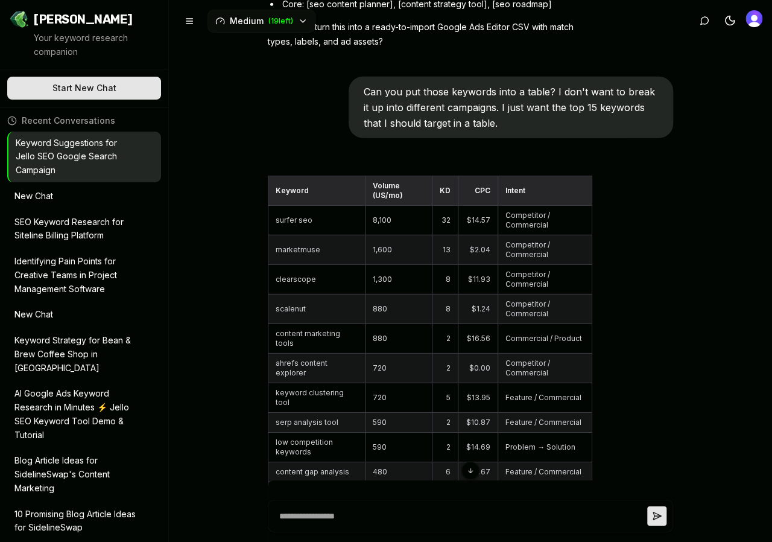
click at [301, 360] on td "ahrefs content explorer" at bounding box center [316, 369] width 97 height 30
click at [302, 384] on td "keyword clustering tool" at bounding box center [316, 398] width 97 height 30
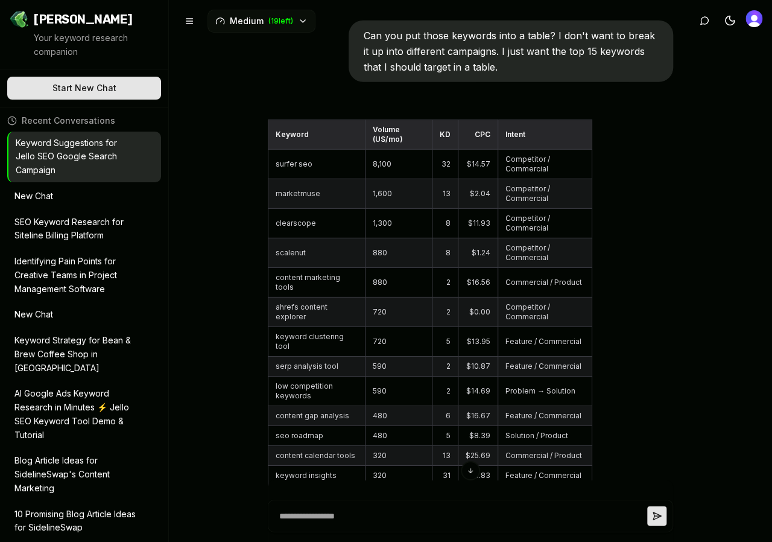
scroll to position [5710, 0]
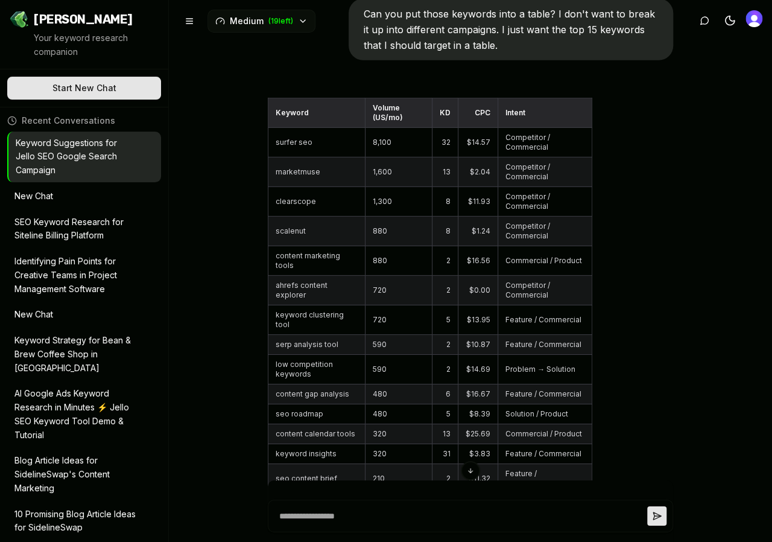
click at [291, 335] on td "serp analysis tool" at bounding box center [316, 345] width 97 height 20
click at [302, 355] on td "low competition keywords" at bounding box center [316, 370] width 97 height 30
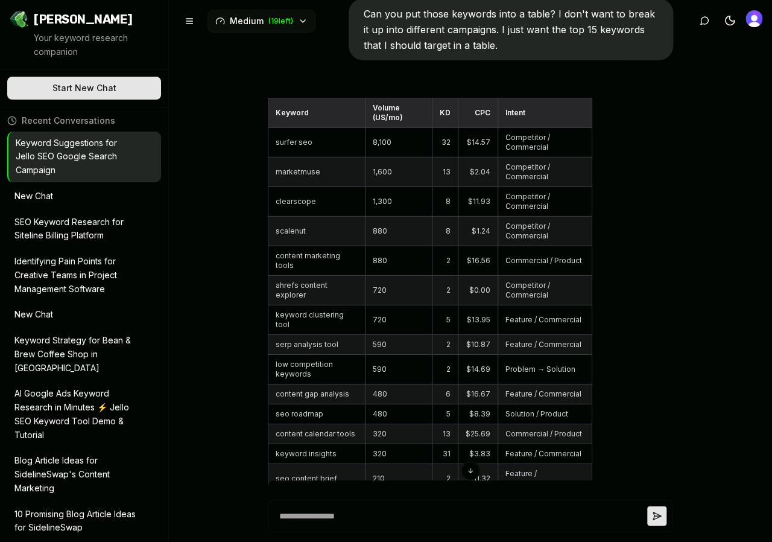
click at [302, 355] on td "low competition keywords" at bounding box center [316, 370] width 97 height 30
click at [317, 384] on td "content gap analysis" at bounding box center [316, 394] width 97 height 20
click at [297, 404] on td "seo roadmap" at bounding box center [316, 414] width 97 height 20
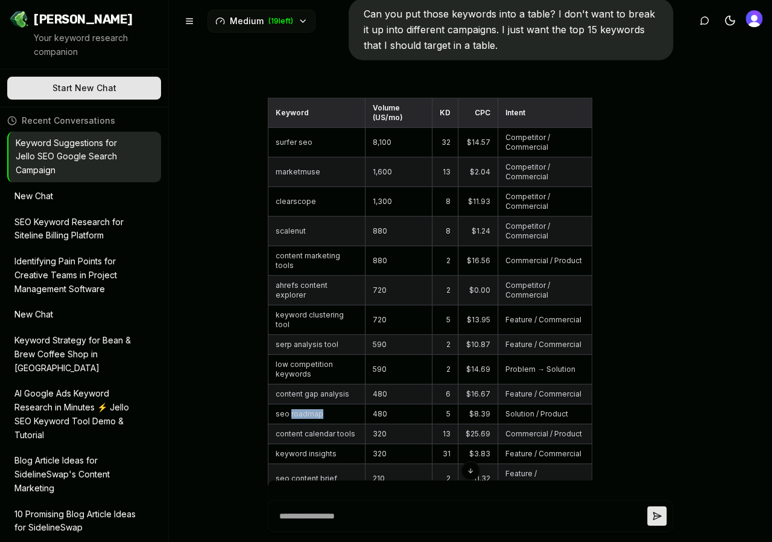
click at [297, 404] on td "seo roadmap" at bounding box center [316, 414] width 97 height 20
click at [316, 335] on td "serp analysis tool" at bounding box center [316, 345] width 97 height 20
